Goal: Task Accomplishment & Management: Use online tool/utility

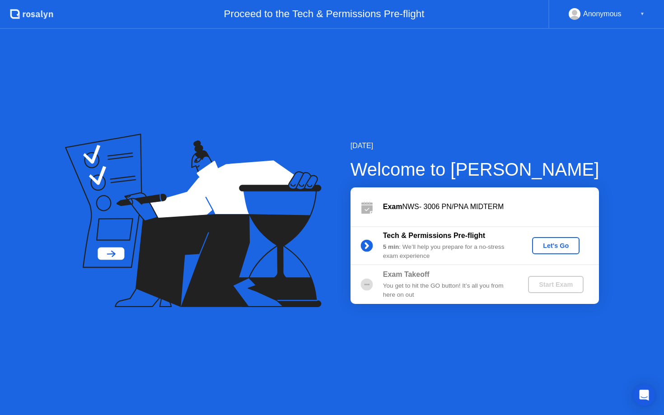
click at [556, 245] on div "Let's Go" at bounding box center [555, 245] width 40 height 7
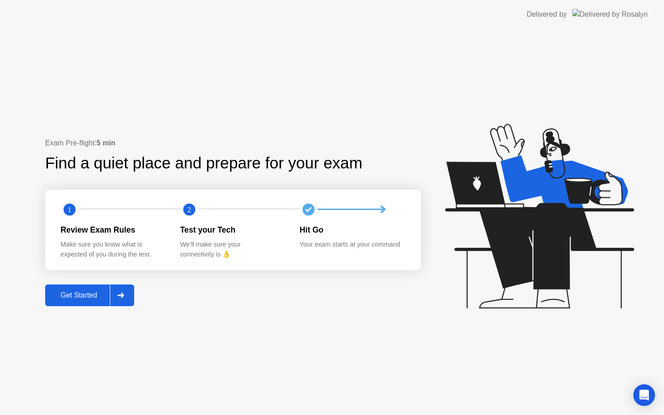
click at [113, 292] on div at bounding box center [121, 295] width 22 height 21
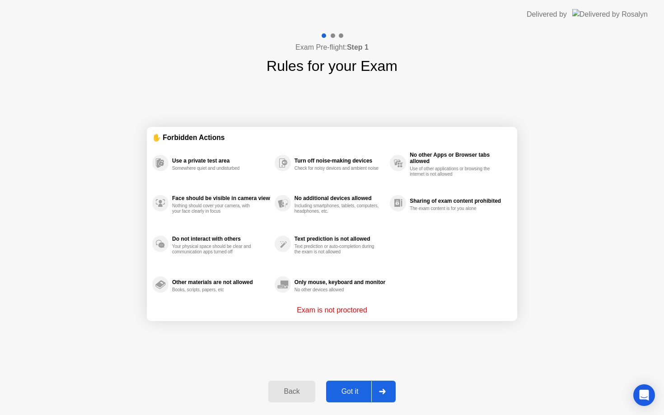
click at [356, 392] on div "Got it" at bounding box center [350, 391] width 42 height 8
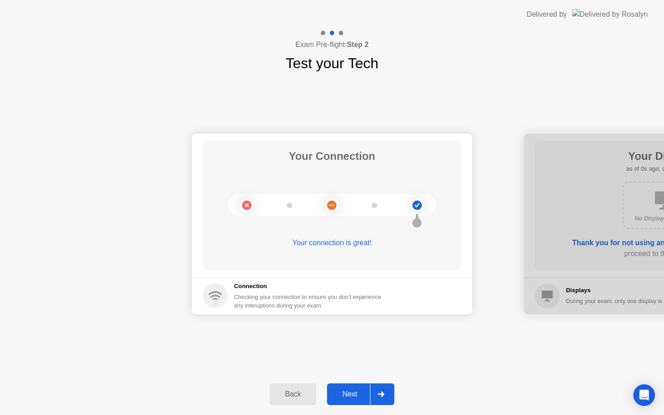
click at [353, 390] on div "Next" at bounding box center [350, 394] width 40 height 8
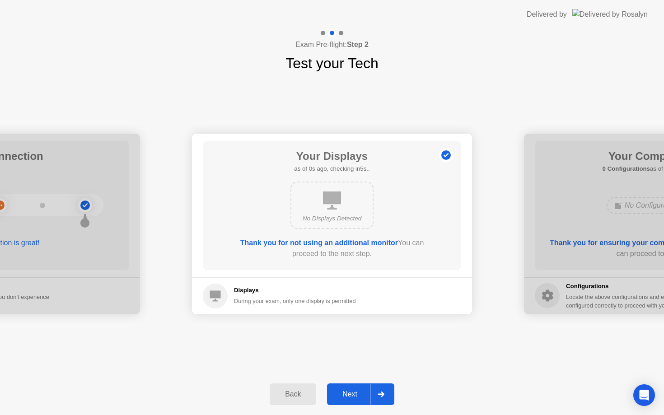
click at [353, 390] on div "Next" at bounding box center [350, 394] width 40 height 8
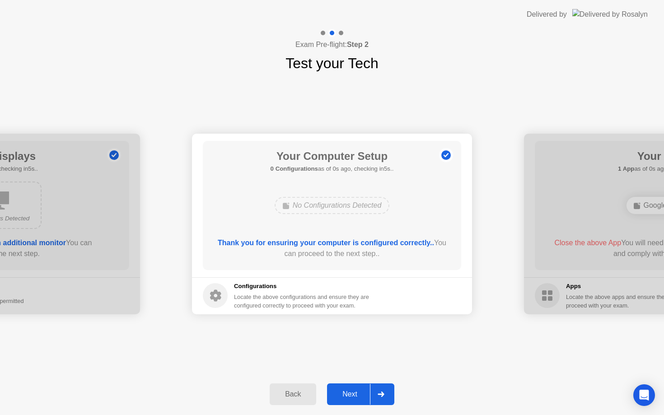
click at [353, 390] on div "Next" at bounding box center [350, 394] width 40 height 8
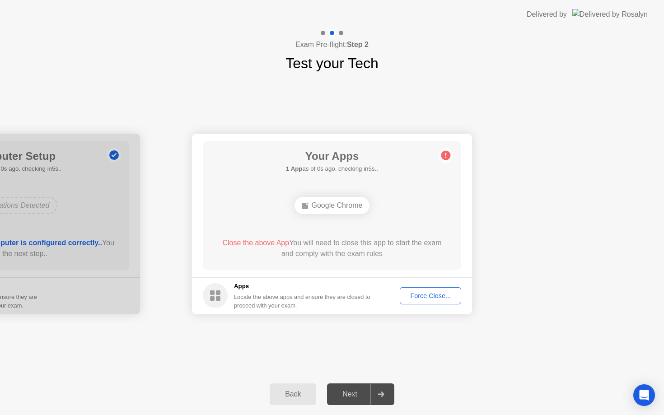
click at [353, 390] on div "Next" at bounding box center [350, 394] width 40 height 8
click at [425, 293] on div "Force Close..." at bounding box center [430, 295] width 55 height 7
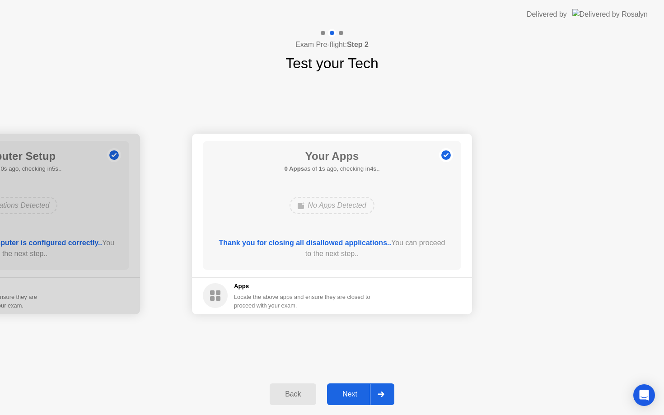
click at [344, 396] on div "Next" at bounding box center [350, 394] width 40 height 8
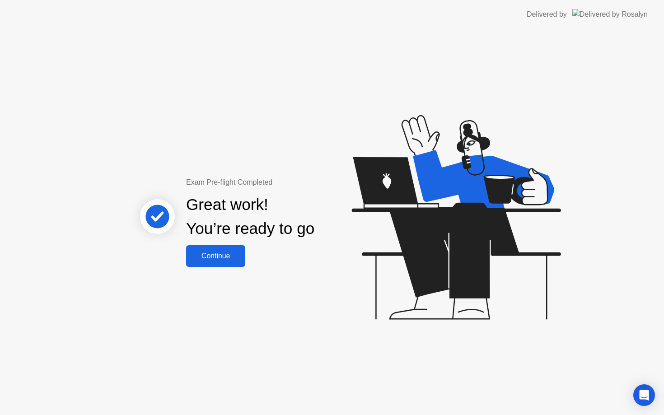
click at [209, 260] on div "Continue" at bounding box center [216, 256] width 54 height 8
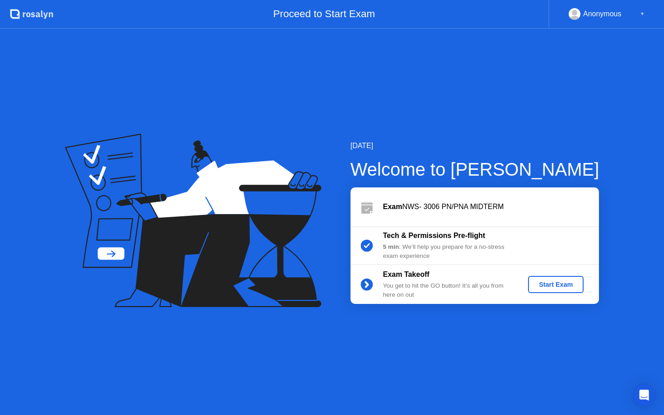
click at [533, 281] on div "Start Exam" at bounding box center [555, 284] width 48 height 7
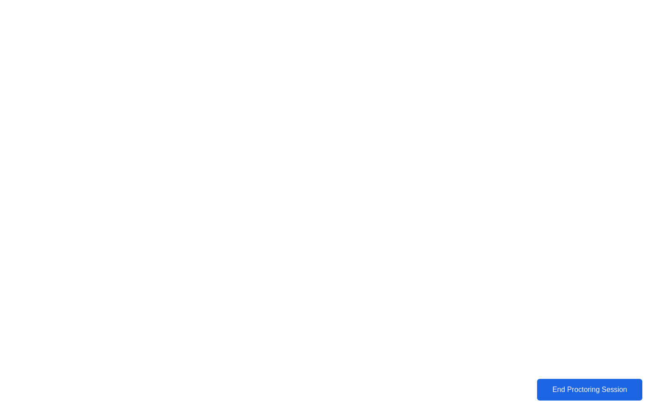
click at [593, 388] on div "End Proctoring Session" at bounding box center [589, 389] width 100 height 8
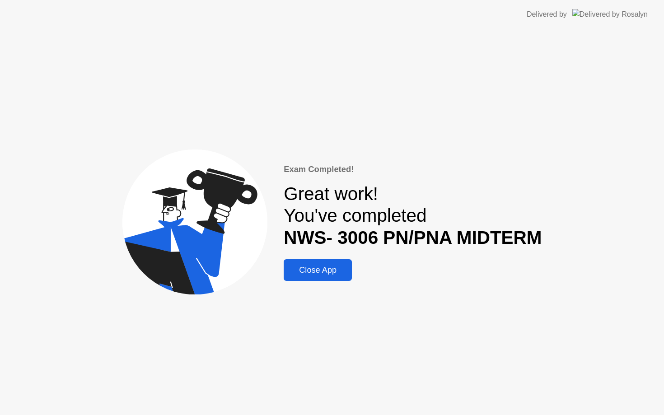
click at [309, 273] on div "Close App" at bounding box center [317, 269] width 63 height 9
